Goal: Information Seeking & Learning: Learn about a topic

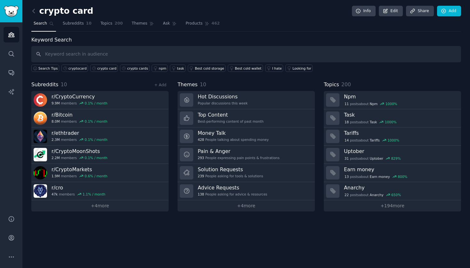
click at [17, 8] on img "Sidebar" at bounding box center [11, 11] width 15 height 11
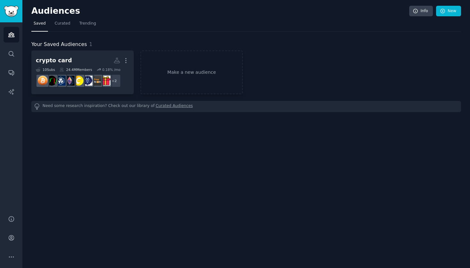
click at [10, 16] on img "Sidebar" at bounding box center [11, 11] width 15 height 11
click at [10, 37] on icon "Sidebar" at bounding box center [11, 35] width 6 height 4
click at [11, 51] on icon "Sidebar" at bounding box center [11, 54] width 7 height 7
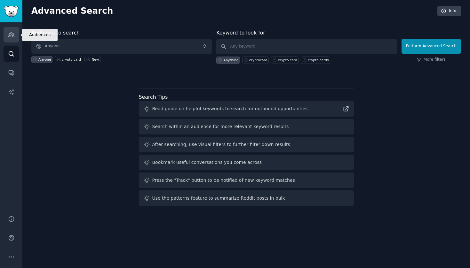
click at [9, 34] on icon "Sidebar" at bounding box center [11, 35] width 6 height 4
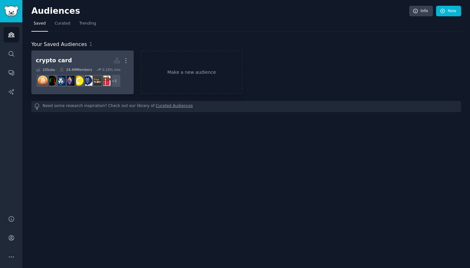
click at [95, 59] on h2 "crypto card More" at bounding box center [82, 60] width 93 height 11
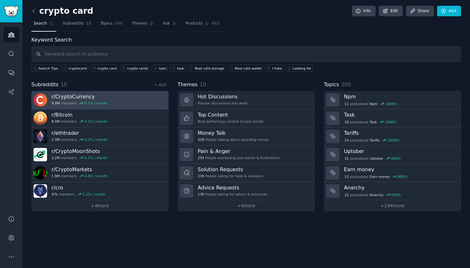
click at [124, 98] on link "r/ CryptoCurrency 9.9M members 0.1 % / month" at bounding box center [99, 100] width 137 height 18
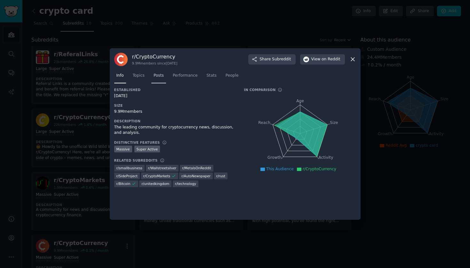
click at [157, 78] on span "Posts" at bounding box center [159, 76] width 10 height 6
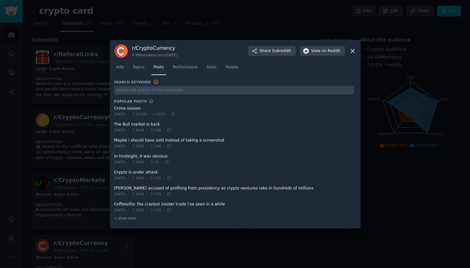
click at [352, 52] on icon at bounding box center [352, 51] width 7 height 7
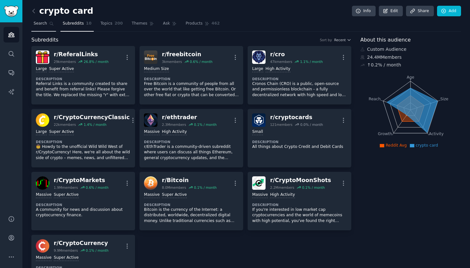
click at [40, 21] on span "Search" at bounding box center [40, 24] width 13 height 6
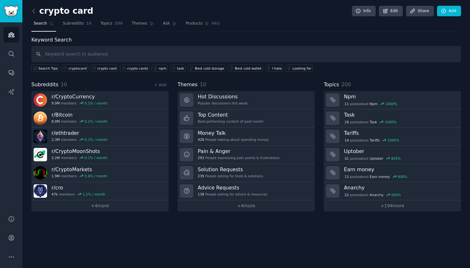
click at [12, 8] on img "Sidebar" at bounding box center [11, 11] width 15 height 11
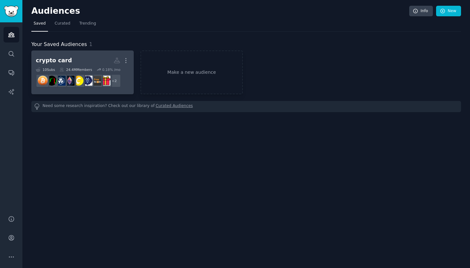
click at [99, 56] on h2 "crypto card Custom Audience More" at bounding box center [82, 60] width 93 height 11
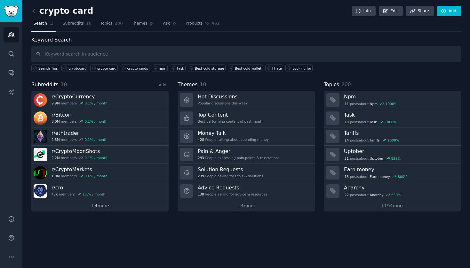
click at [121, 205] on link "+ 4 more" at bounding box center [99, 206] width 137 height 11
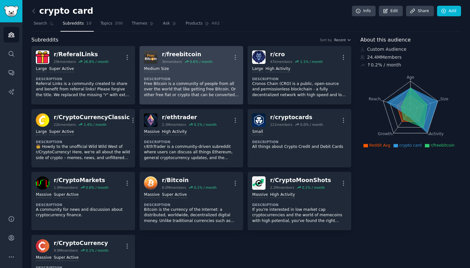
click at [202, 82] on p "Free Bitcoin is a community of people from all over the world that like getting…" at bounding box center [191, 89] width 95 height 17
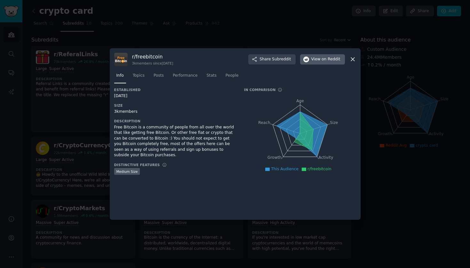
click at [331, 59] on span "on Reddit" at bounding box center [330, 60] width 19 height 6
click at [162, 75] on span "Posts" at bounding box center [159, 76] width 10 height 6
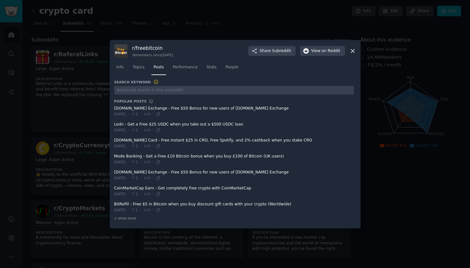
click at [197, 193] on span at bounding box center [234, 192] width 240 height 16
click at [136, 188] on span at bounding box center [234, 192] width 240 height 16
click at [122, 68] on span "Info" at bounding box center [119, 68] width 7 height 6
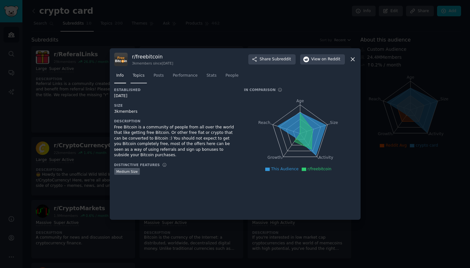
click at [141, 74] on span "Topics" at bounding box center [139, 76] width 12 height 6
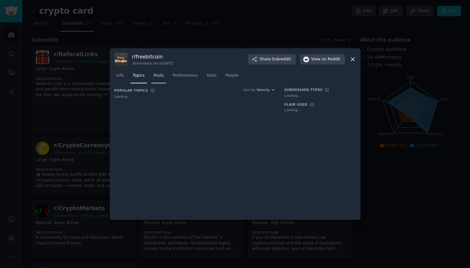
click at [160, 77] on span "Posts" at bounding box center [159, 76] width 10 height 6
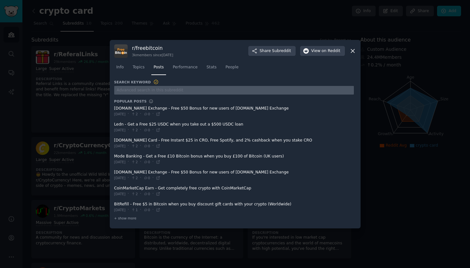
click at [160, 93] on input "text" at bounding box center [234, 90] width 240 height 9
type input "crypto card"
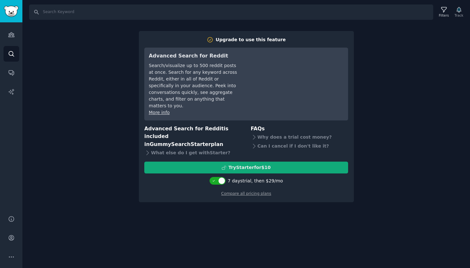
click at [249, 164] on div "Try Starter for $10" at bounding box center [249, 167] width 42 height 7
